Goal: Book appointment/travel/reservation

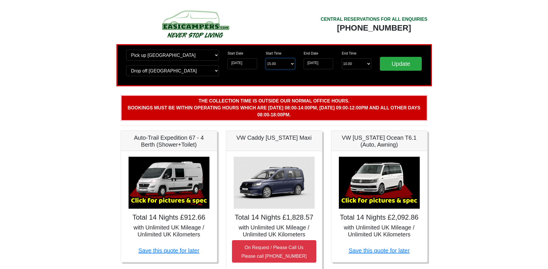
click at [287, 68] on select "Start Time 15.00 -------- 11.00 am (Saturday & Sunday Only) 12.00 pm (Saturday)…" at bounding box center [280, 63] width 29 height 11
click at [317, 65] on input "25-07-2026" at bounding box center [318, 63] width 29 height 11
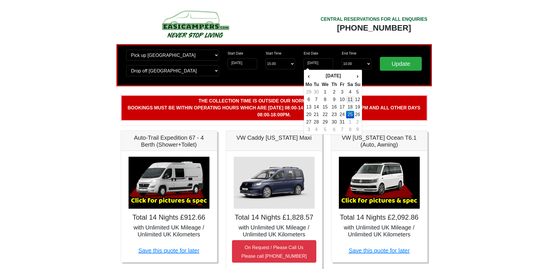
click at [350, 99] on td "11" at bounding box center [350, 100] width 8 height 8
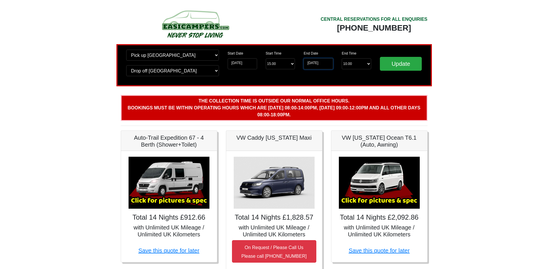
click at [311, 68] on input "[DATE]" at bounding box center [318, 63] width 29 height 11
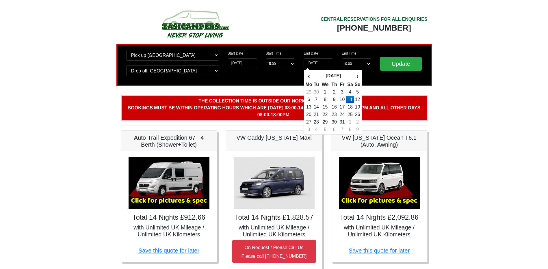
drag, startPoint x: 311, startPoint y: 68, endPoint x: 350, endPoint y: 106, distance: 54.5
click at [350, 106] on td "18" at bounding box center [350, 107] width 8 height 8
type input "[DATE]"
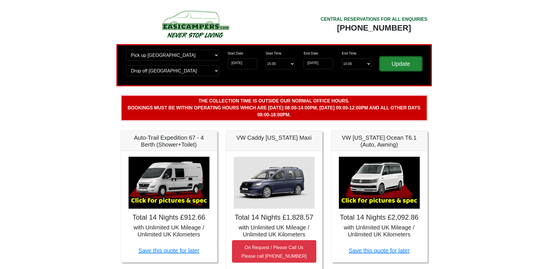
click at [390, 61] on input "Update" at bounding box center [401, 64] width 42 height 14
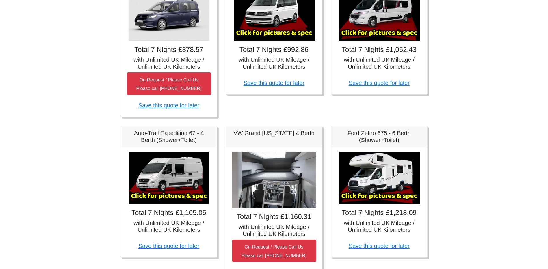
scroll to position [173, 0]
